Goal: Information Seeking & Learning: Learn about a topic

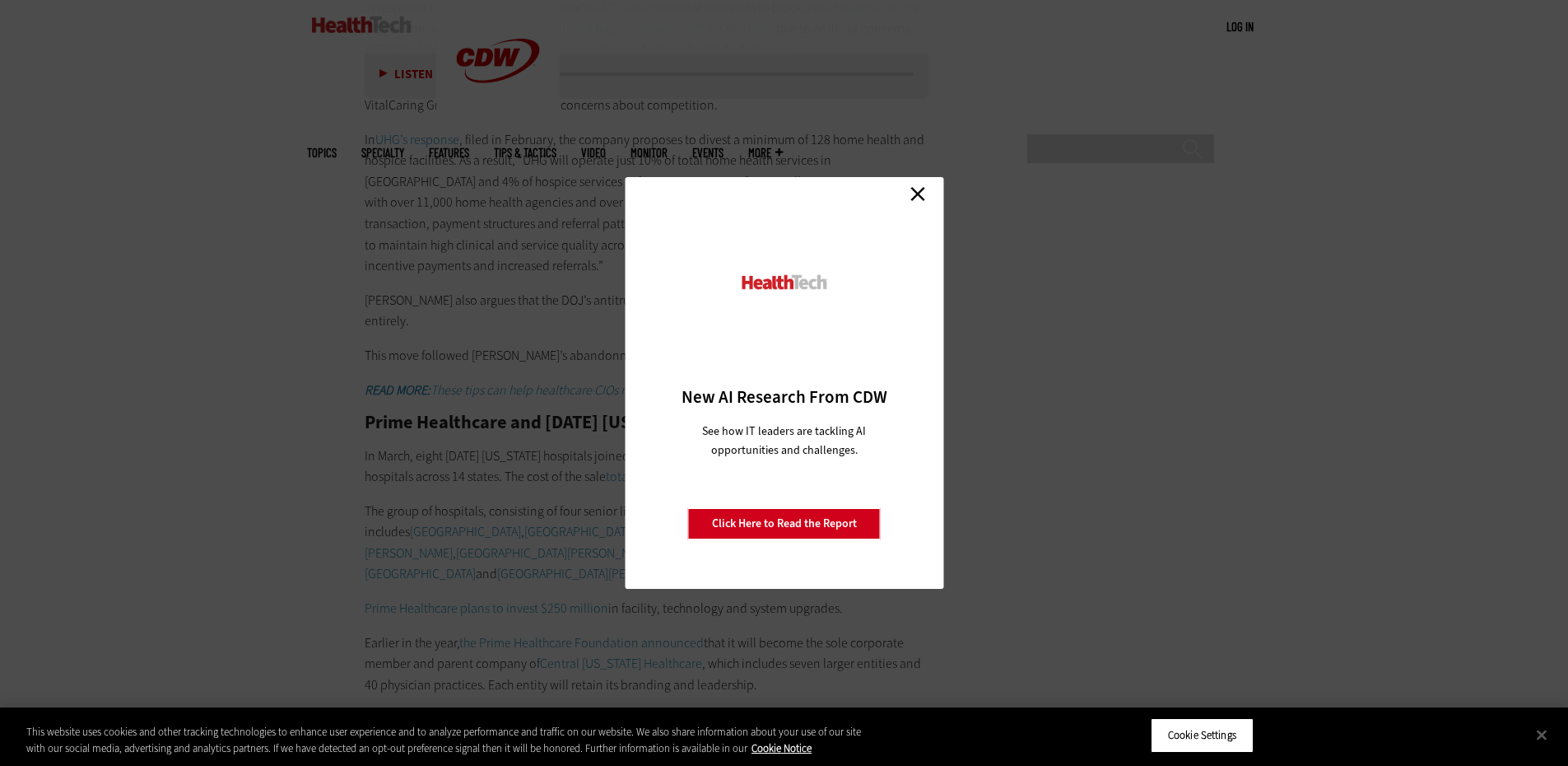
scroll to position [7082, 0]
click at [922, 195] on link "Close" at bounding box center [918, 194] width 24 height 24
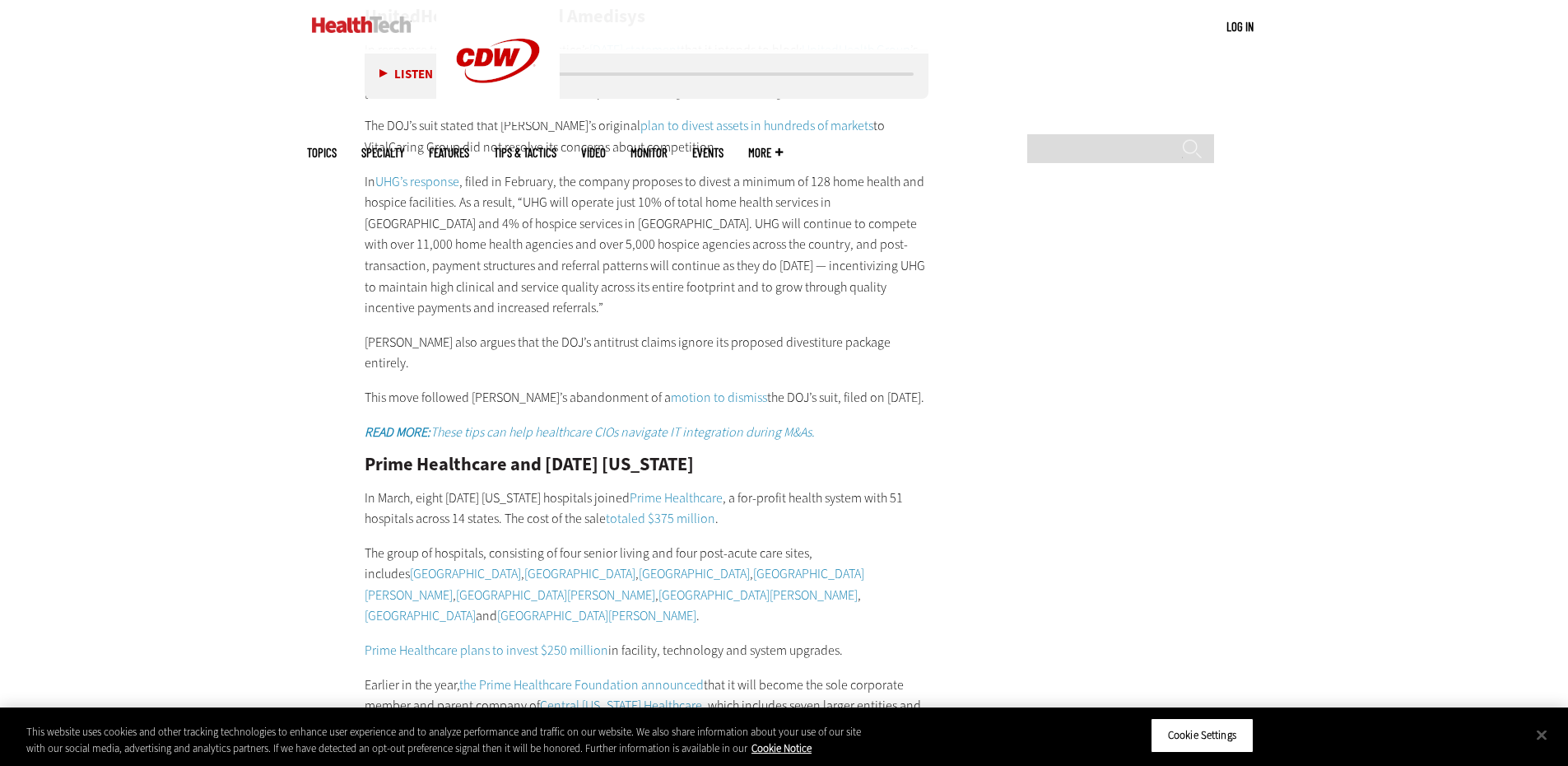
drag, startPoint x: 943, startPoint y: 221, endPoint x: 890, endPoint y: 274, distance: 75.0
click at [890, 274] on div "Here is some of the notable M&A activity that occurred among healthcare provide…" at bounding box center [647, 468] width 564 height 2012
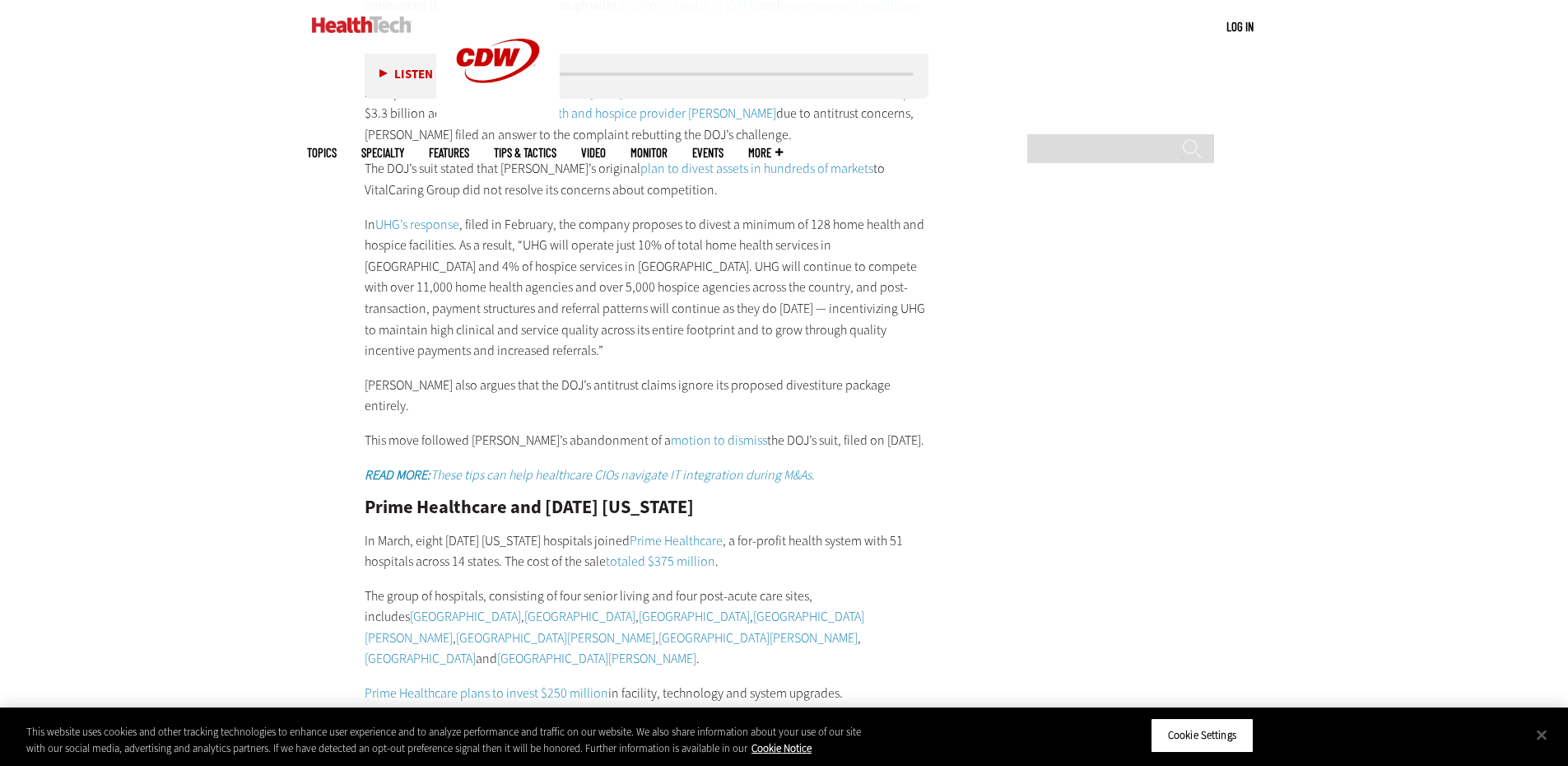
scroll to position [6999, 0]
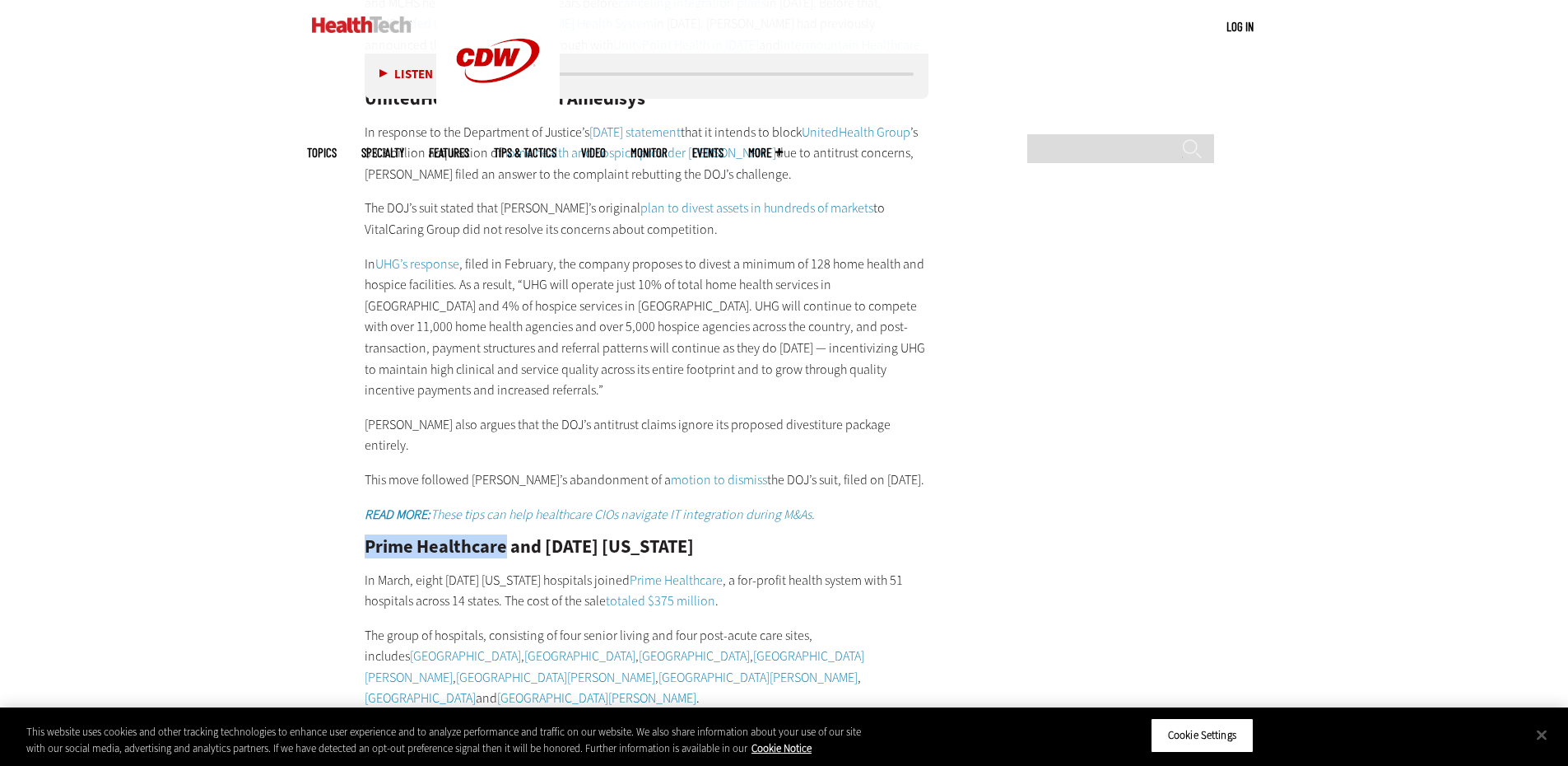
drag, startPoint x: 504, startPoint y: 169, endPoint x: 368, endPoint y: 168, distance: 136.0
click at [368, 538] on h2 "Prime Healthcare and [DATE] [US_STATE]" at bounding box center [647, 546] width 564 height 18
copy h2 "Prime Healthcare"
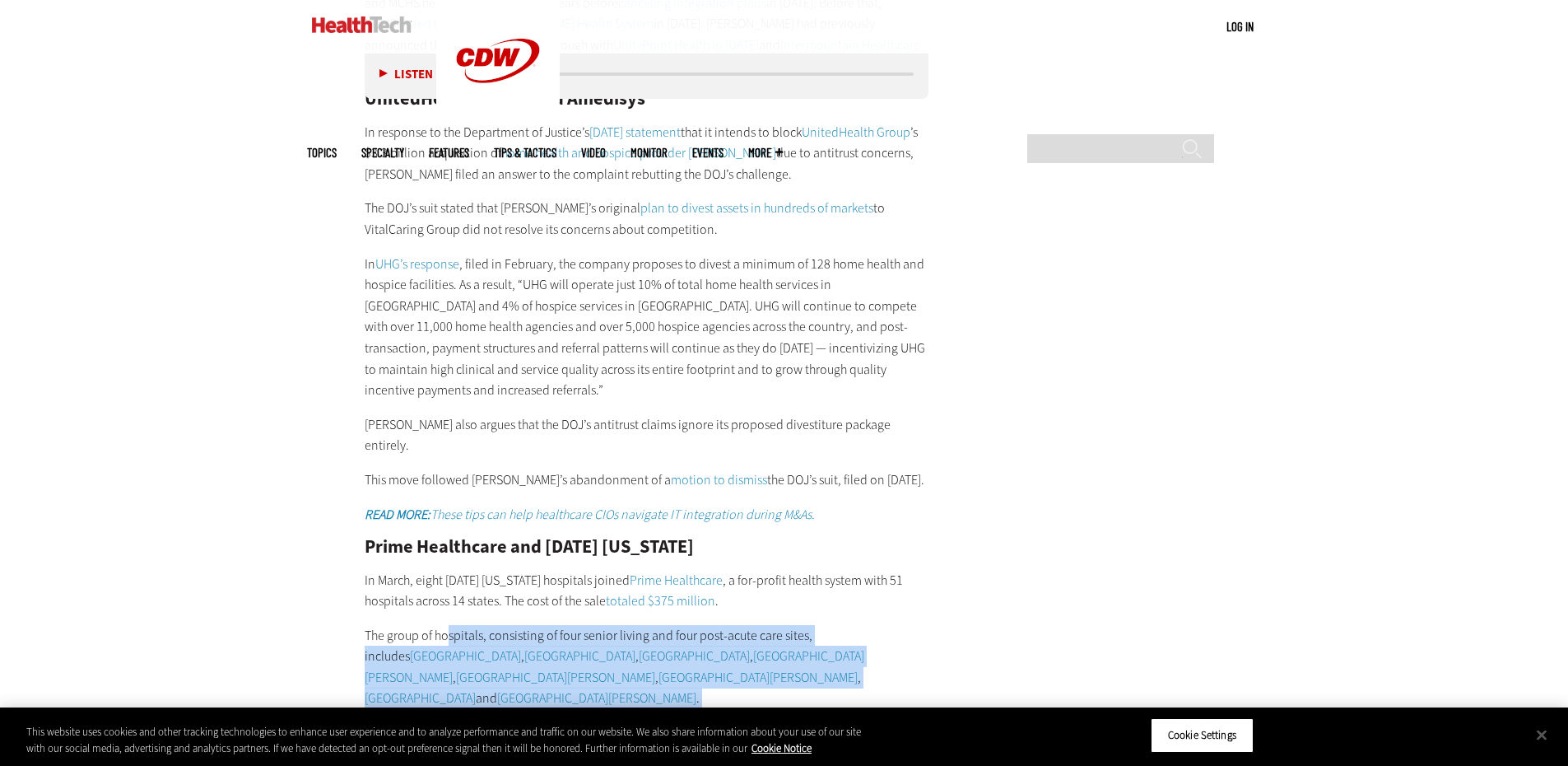
drag, startPoint x: 744, startPoint y: 406, endPoint x: 448, endPoint y: 236, distance: 341.3
click at [448, 236] on div "Here is some of the notable M&A activity that occurred among healthcare provide…" at bounding box center [647, 551] width 564 height 2012
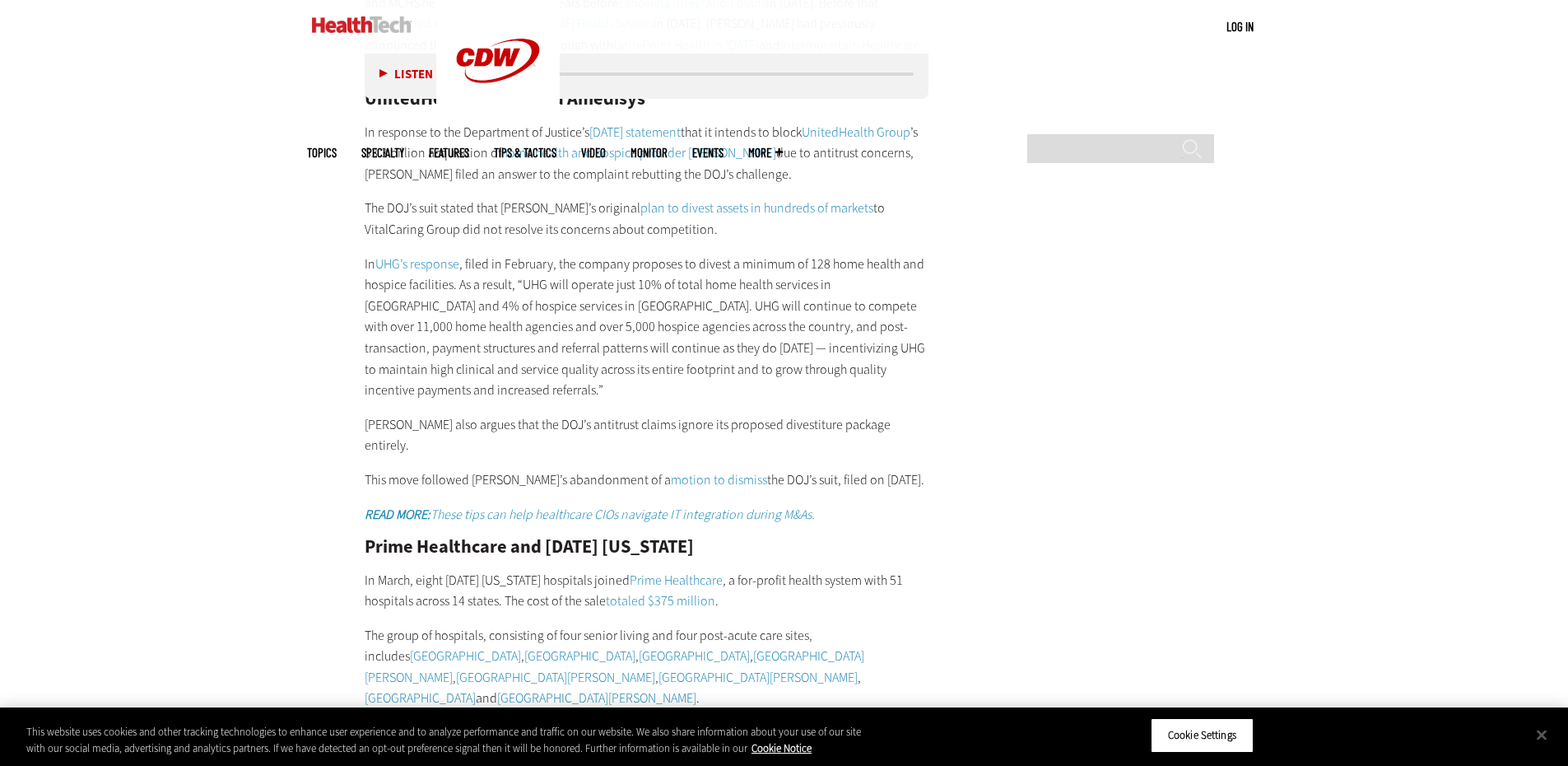
click at [508, 570] on p "In March, eight [DATE] [US_STATE] hospitals joined Prime Healthcare , a for-pro…" at bounding box center [647, 591] width 564 height 42
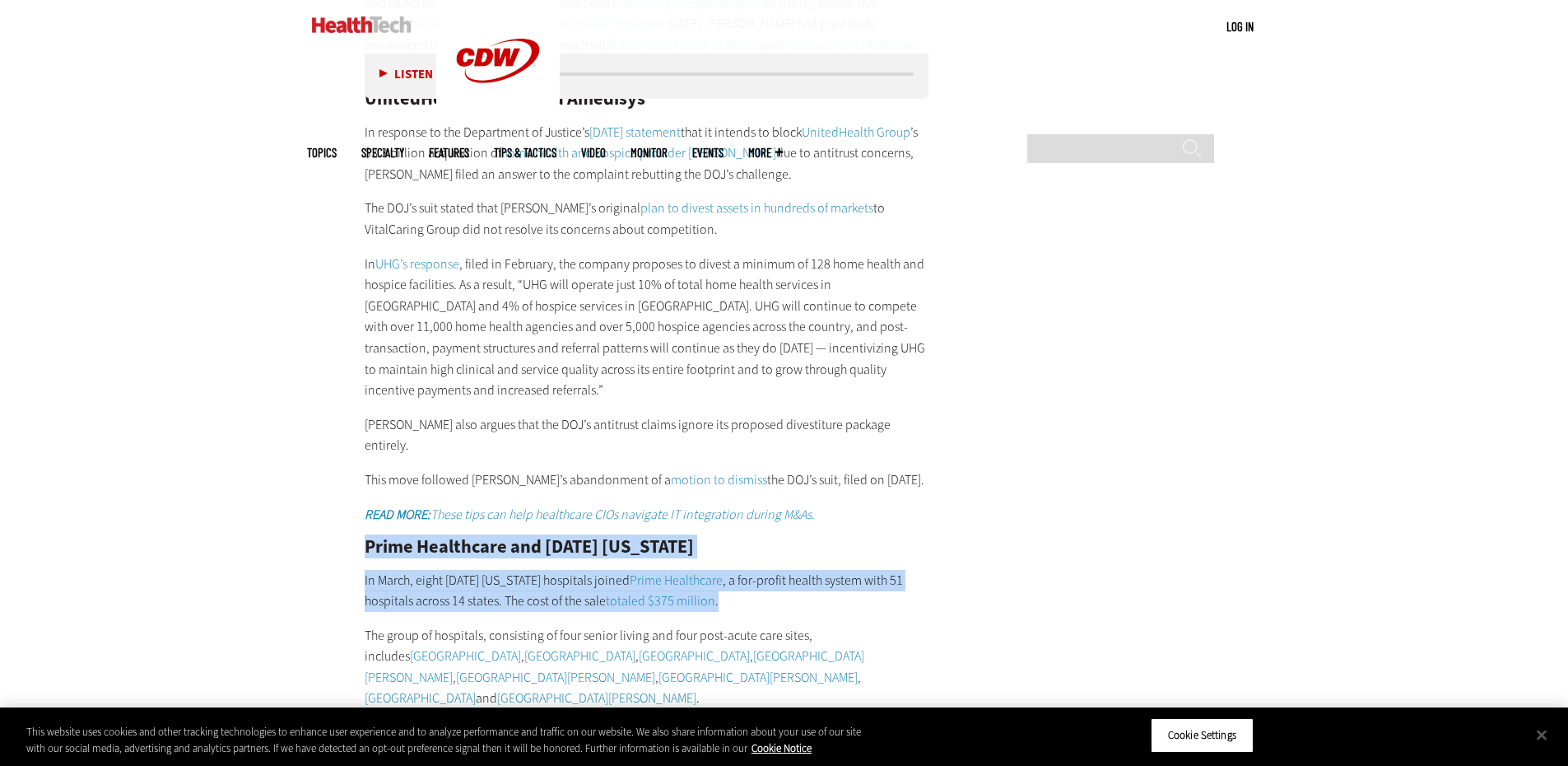
drag, startPoint x: 721, startPoint y: 228, endPoint x: 353, endPoint y: 166, distance: 373.2
copy div "Prime Healthcare and [DATE] [US_STATE] In March, eight [DATE] [US_STATE] hospit…"
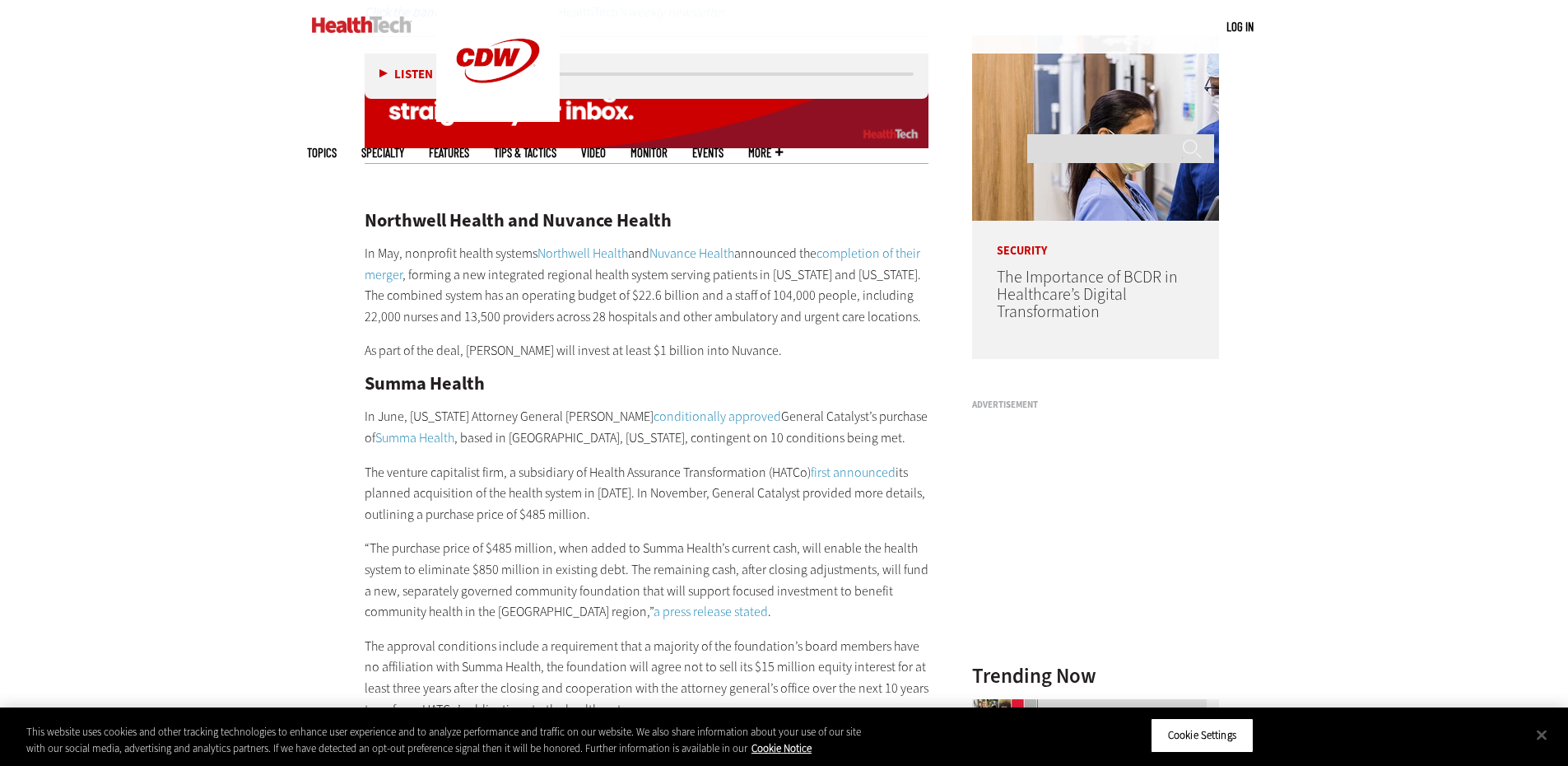
scroll to position [1400, 0]
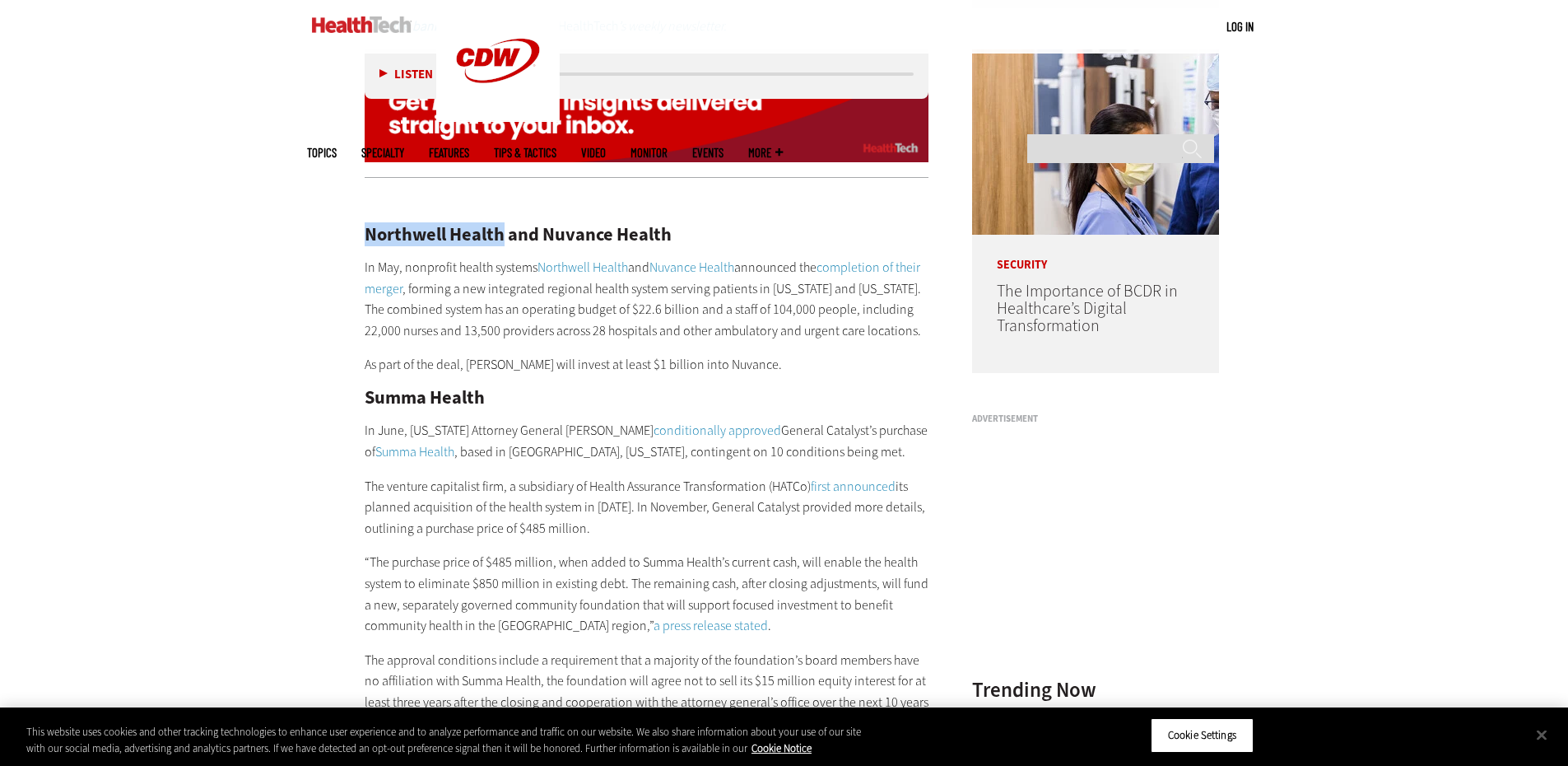
drag, startPoint x: 501, startPoint y: 209, endPoint x: 363, endPoint y: 203, distance: 138.1
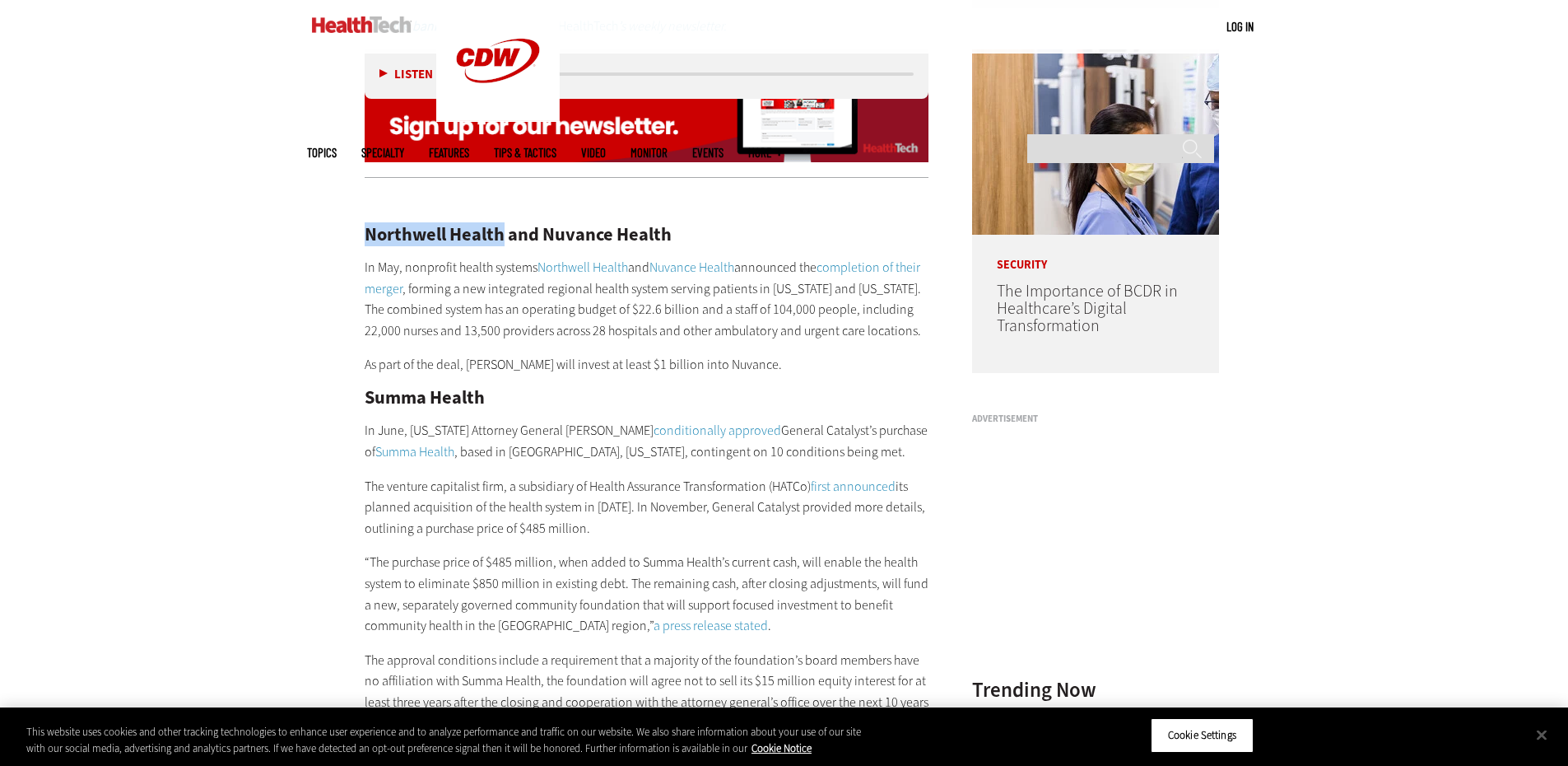
copy h2 "Northwell Health"
click at [557, 226] on h2 "Northwell Health and Nuvance Health" at bounding box center [647, 234] width 564 height 18
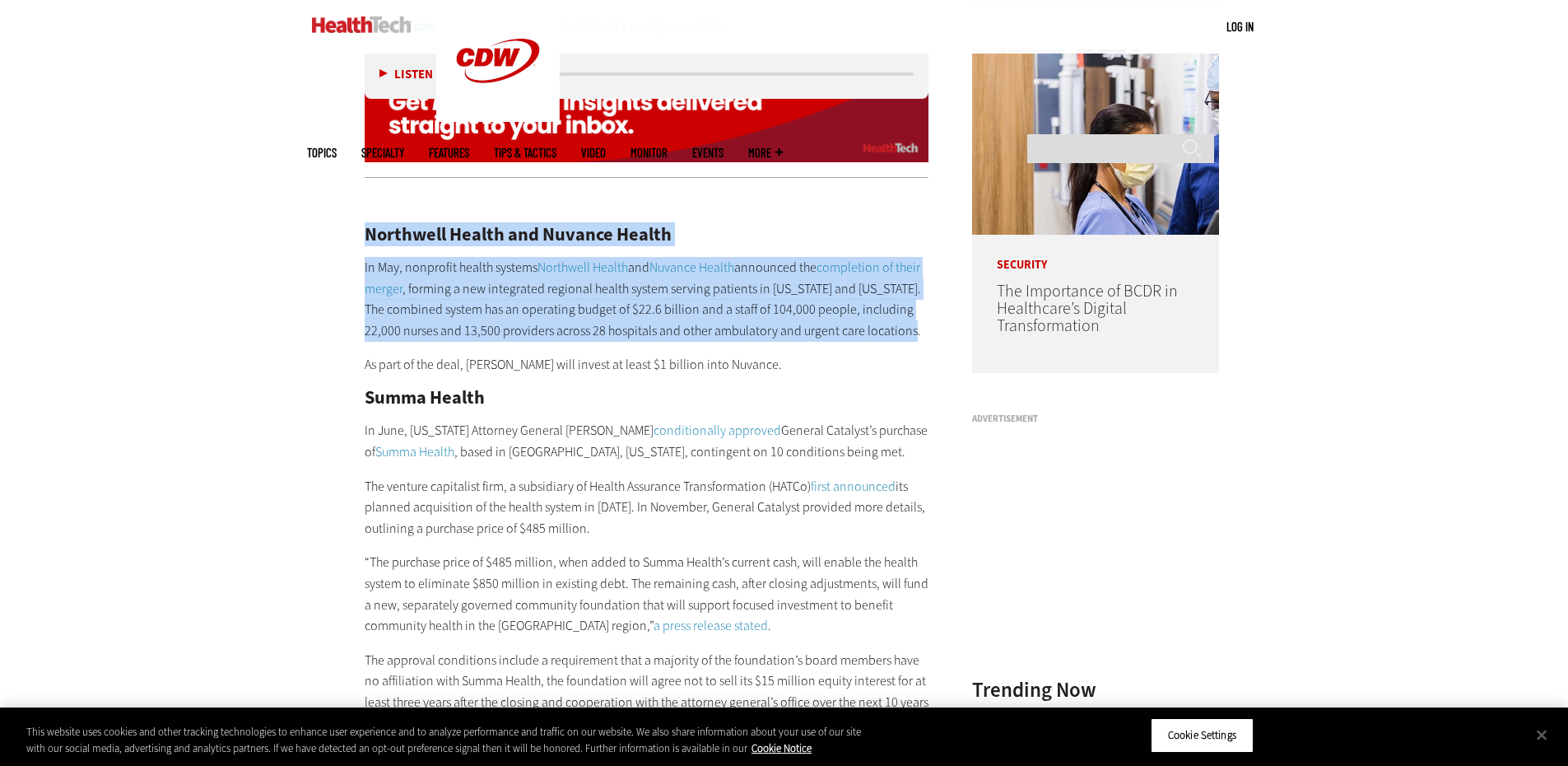
drag, startPoint x: 915, startPoint y: 309, endPoint x: 367, endPoint y: 225, distance: 554.4
copy div "Northwell Health and Nuvance Health In May, nonprofit health systems Northwell …"
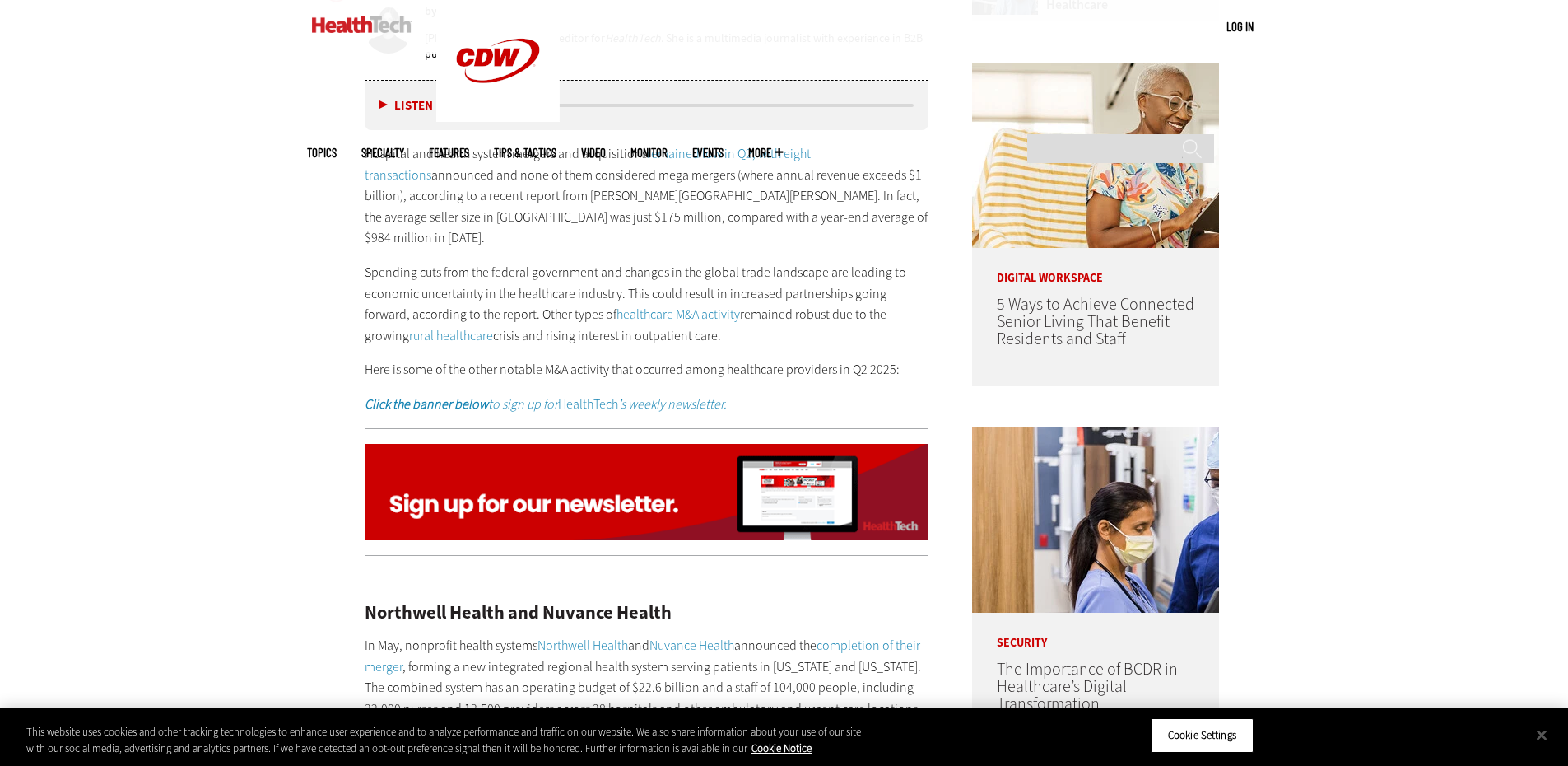
scroll to position [1235, 0]
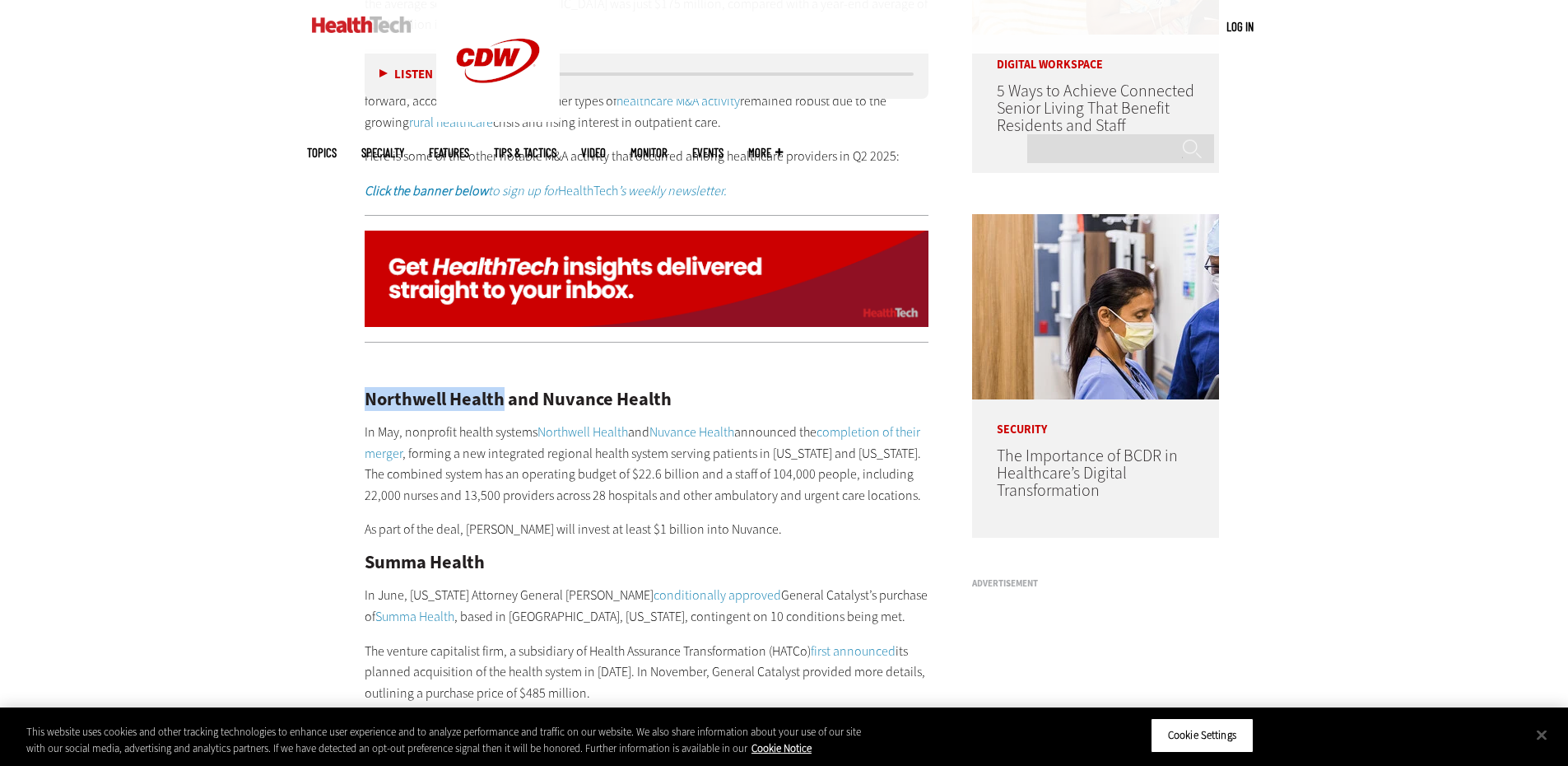
drag, startPoint x: 501, startPoint y: 381, endPoint x: 359, endPoint y: 374, distance: 142.2
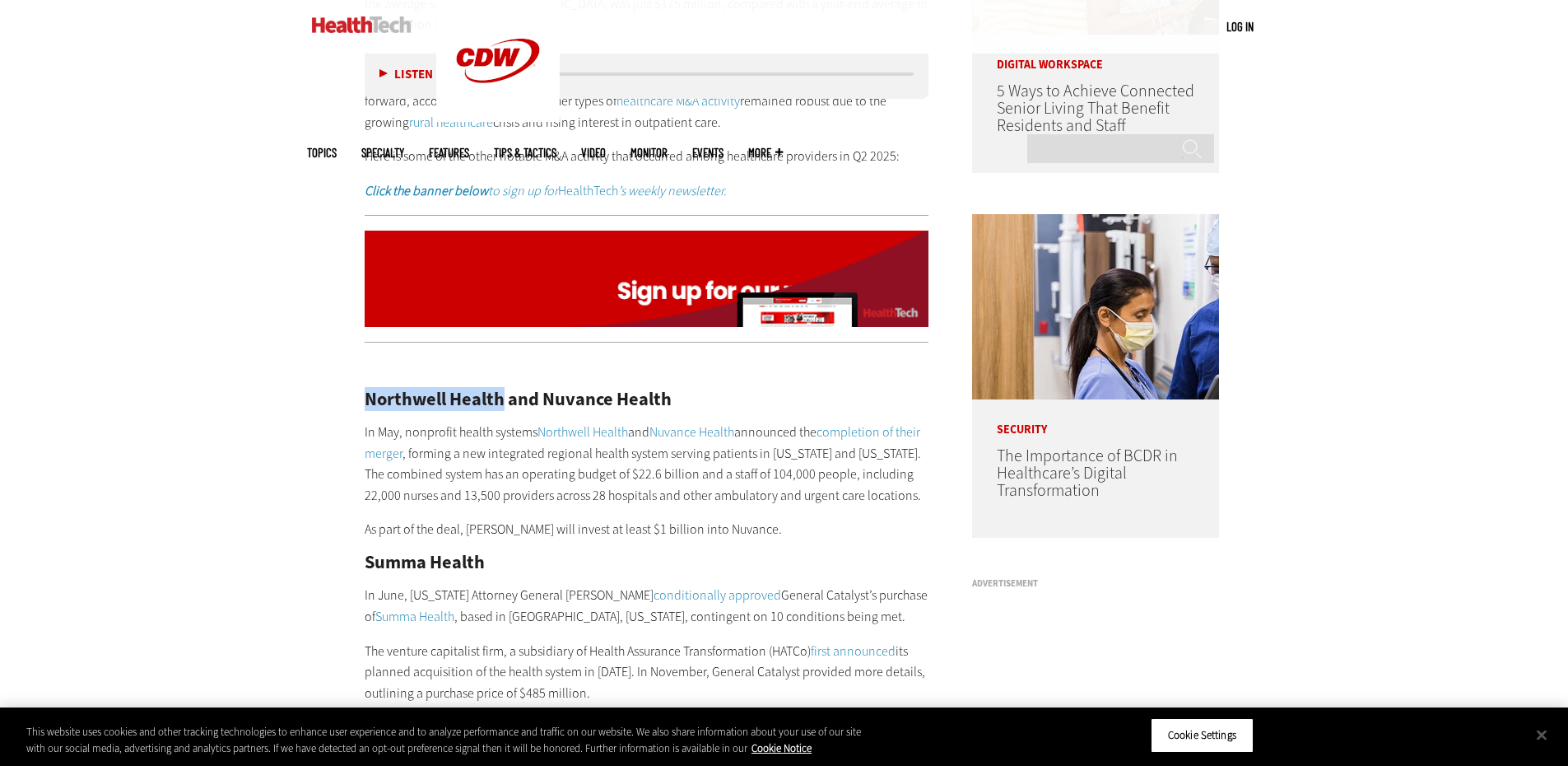
copy h2 "Northwell Health"
